Goal: Task Accomplishment & Management: Use online tool/utility

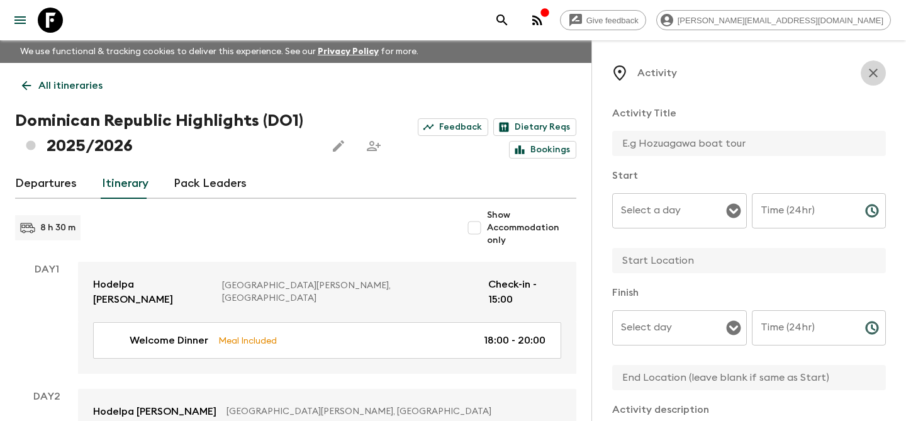
click at [872, 67] on icon "button" at bounding box center [873, 72] width 15 height 15
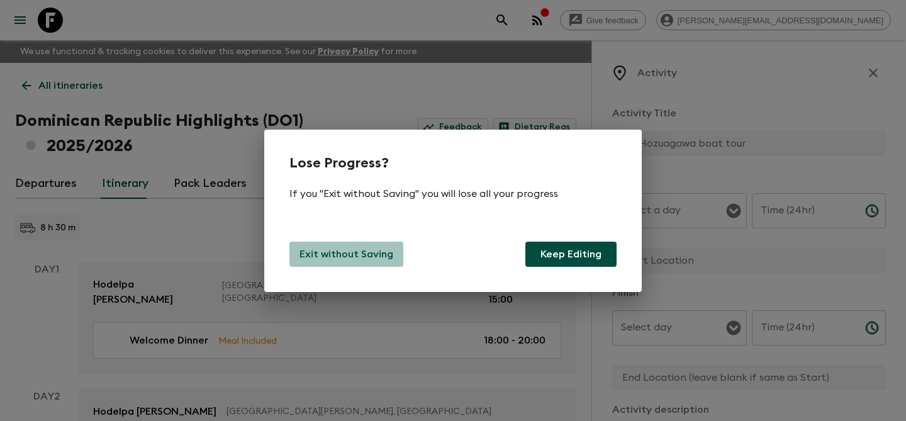
click at [351, 253] on p "Exit without Saving" at bounding box center [347, 254] width 94 height 15
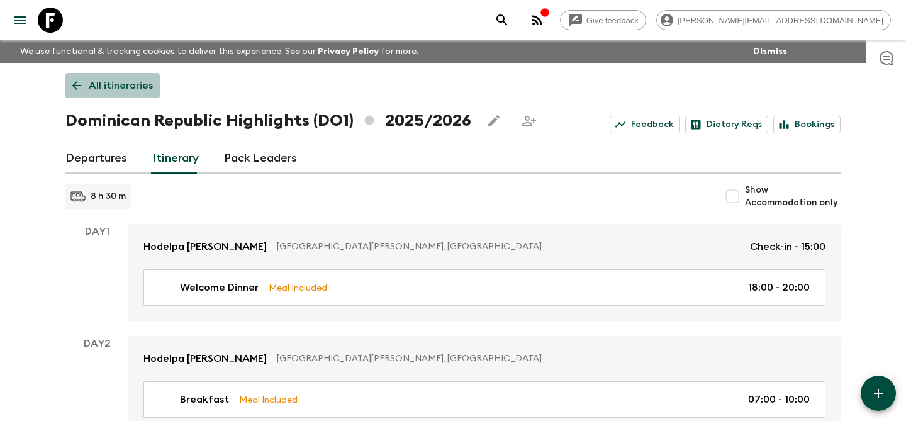
click at [96, 91] on p "All itineraries" at bounding box center [121, 85] width 64 height 15
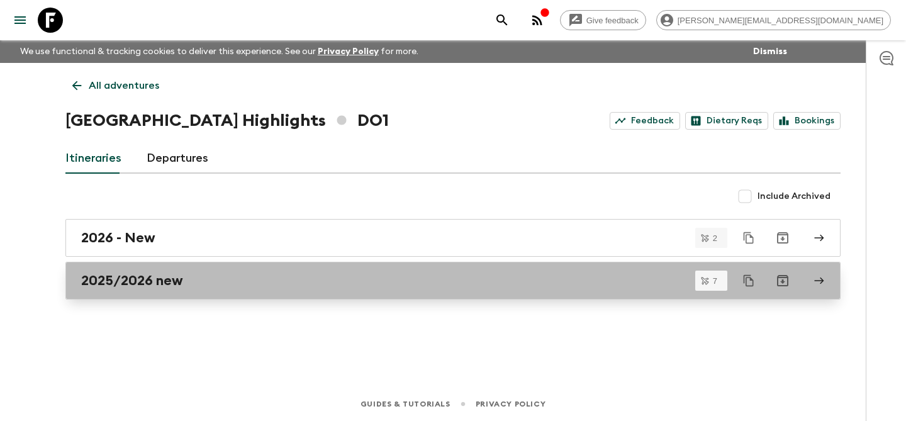
click at [463, 270] on link "2025/2026 new" at bounding box center [453, 281] width 776 height 38
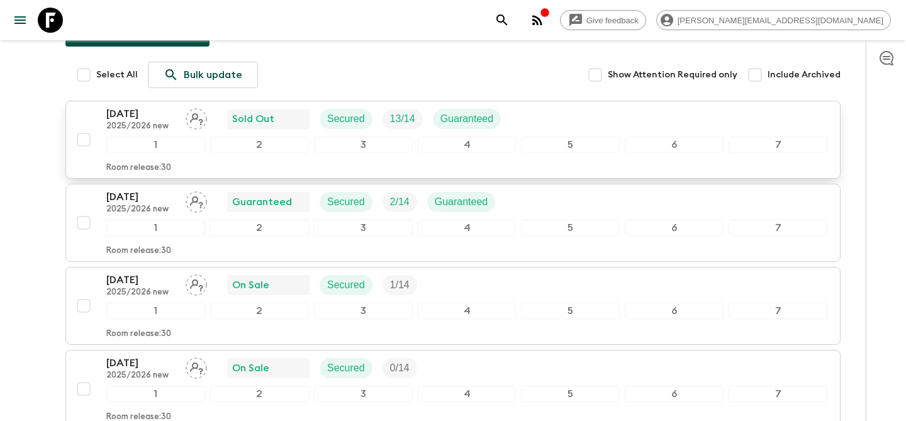
scroll to position [179, 0]
